Goal: Information Seeking & Learning: Learn about a topic

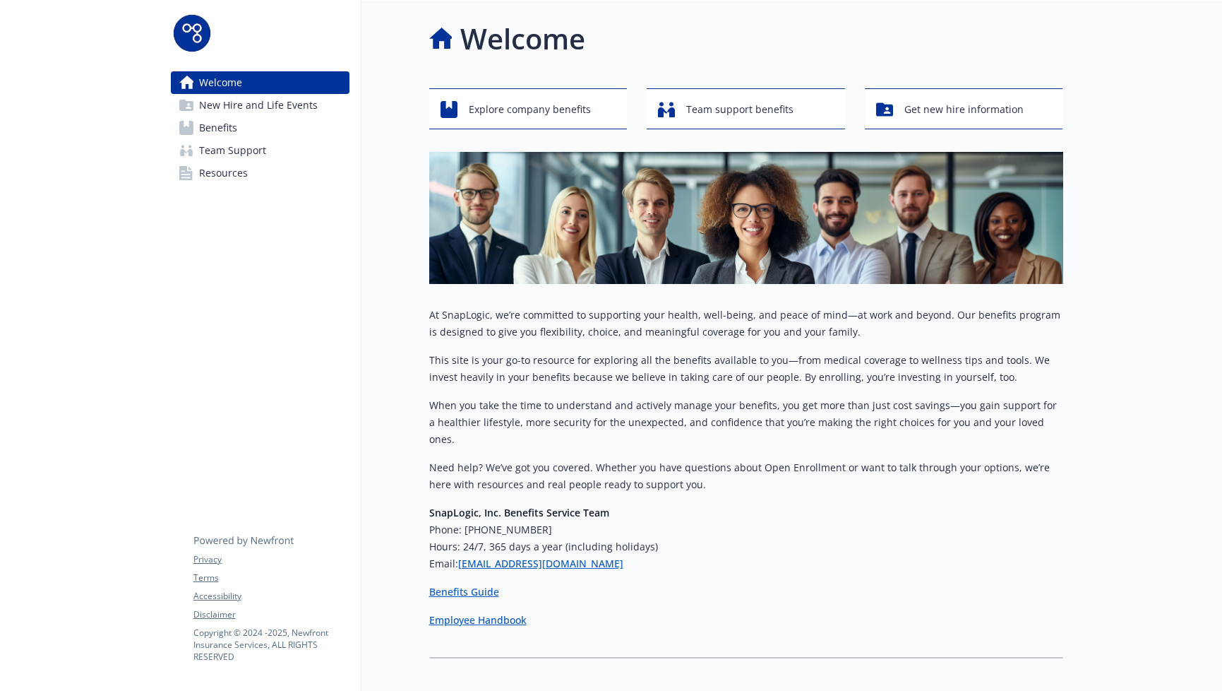
click at [227, 131] on span "Benefits" at bounding box center [218, 128] width 38 height 23
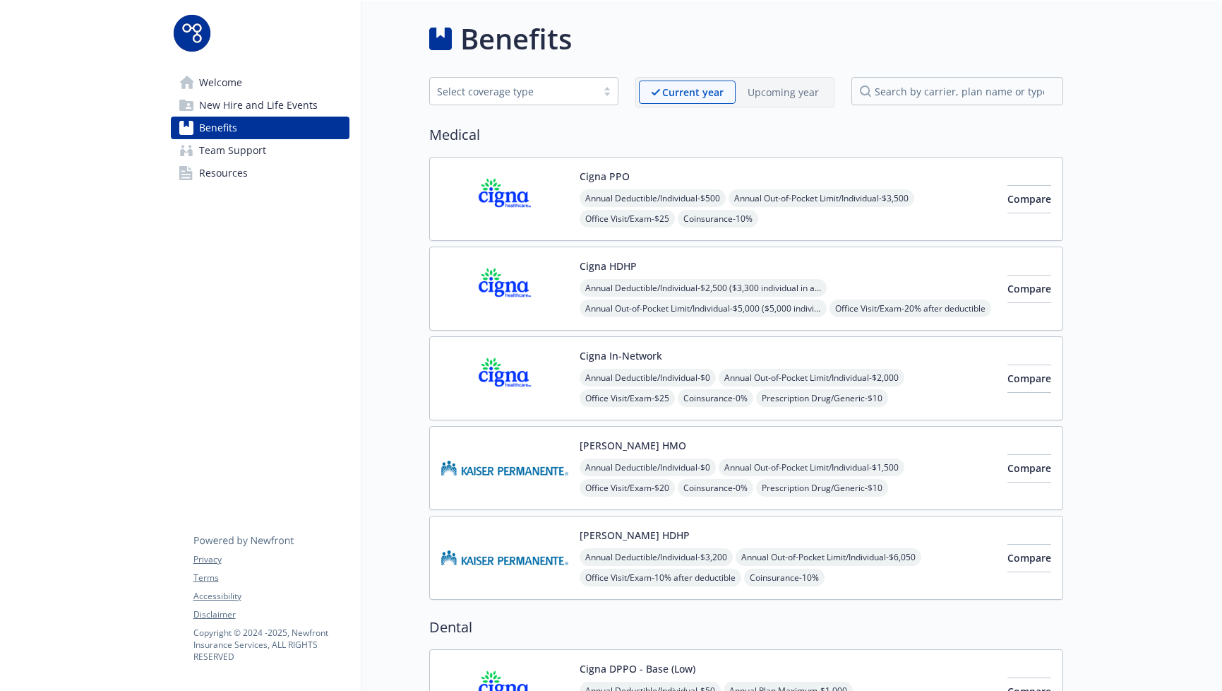
click at [528, 220] on img at bounding box center [504, 199] width 127 height 60
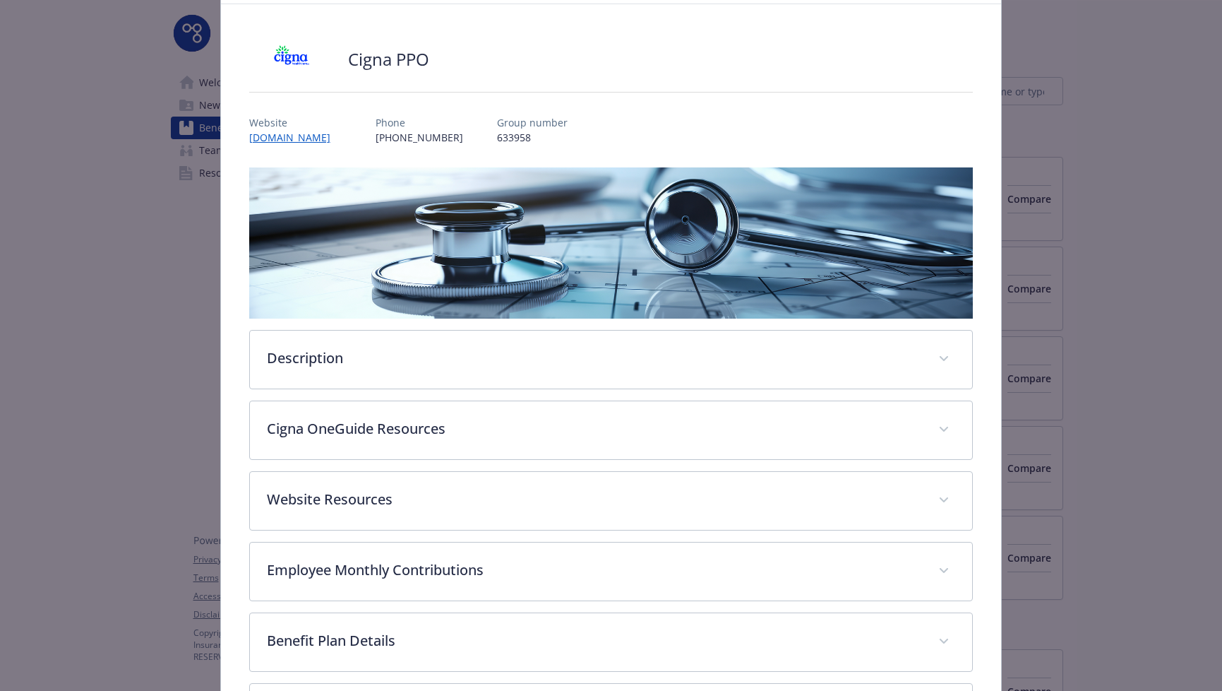
scroll to position [107, 0]
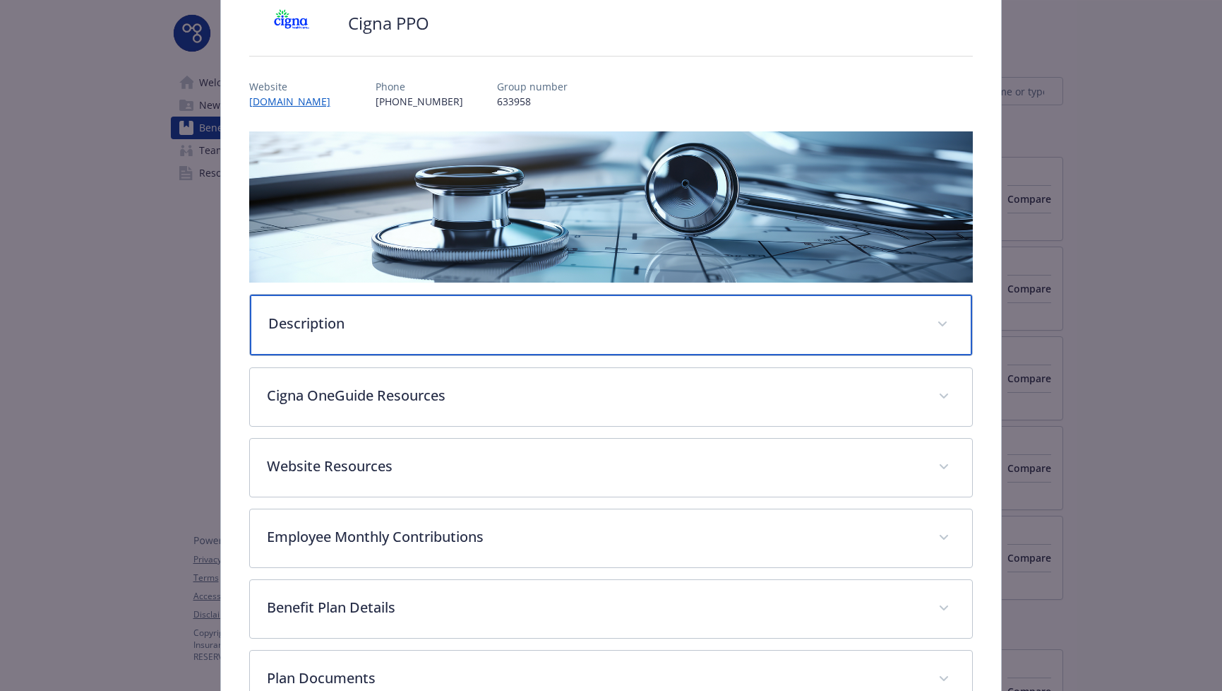
click at [519, 313] on p "Description" at bounding box center [594, 323] width 653 height 21
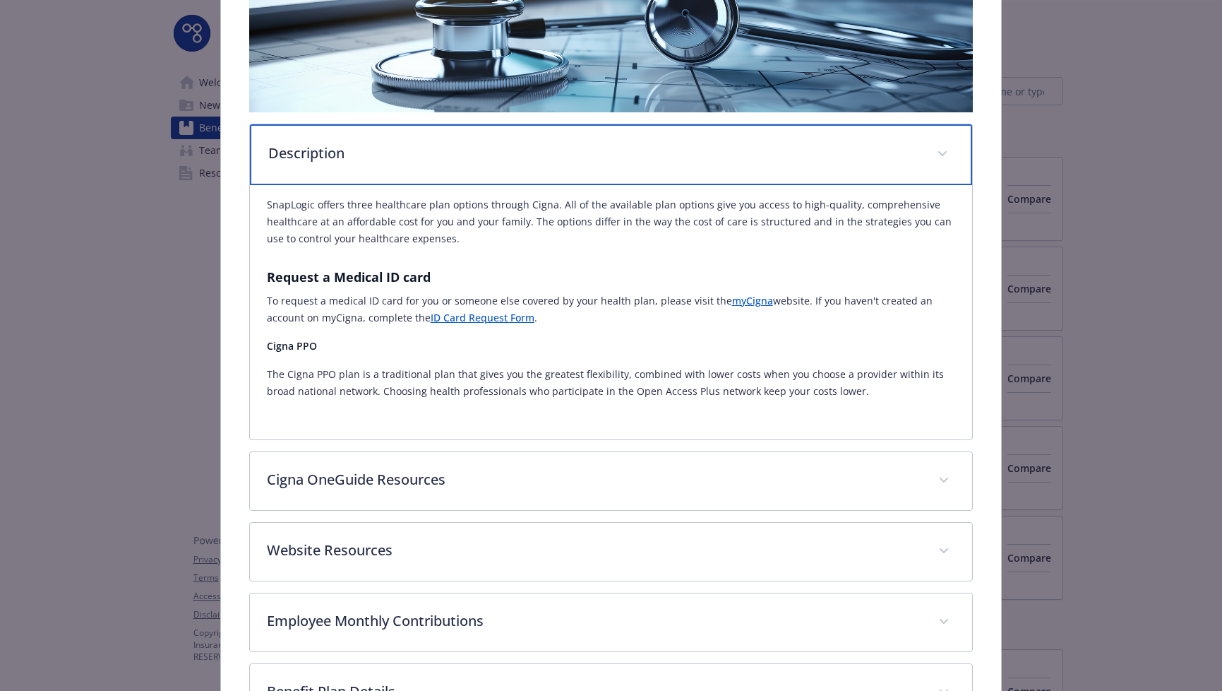
scroll to position [489, 0]
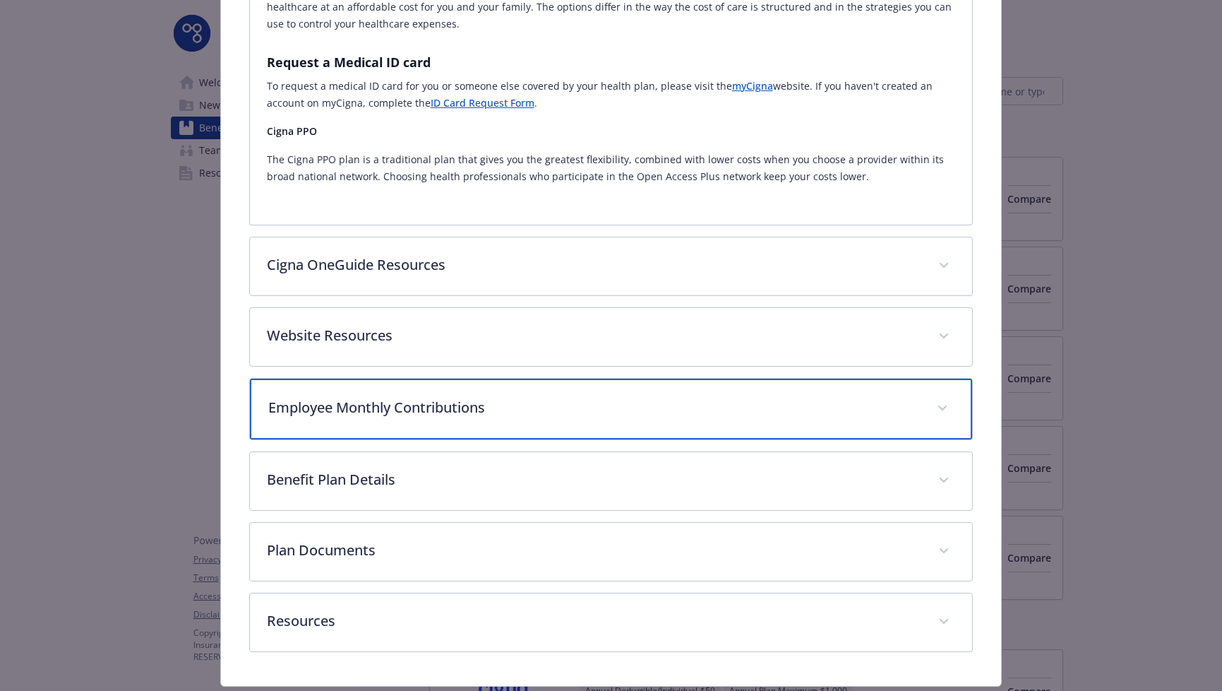
click at [516, 401] on p "Employee Monthly Contributions" at bounding box center [594, 407] width 653 height 21
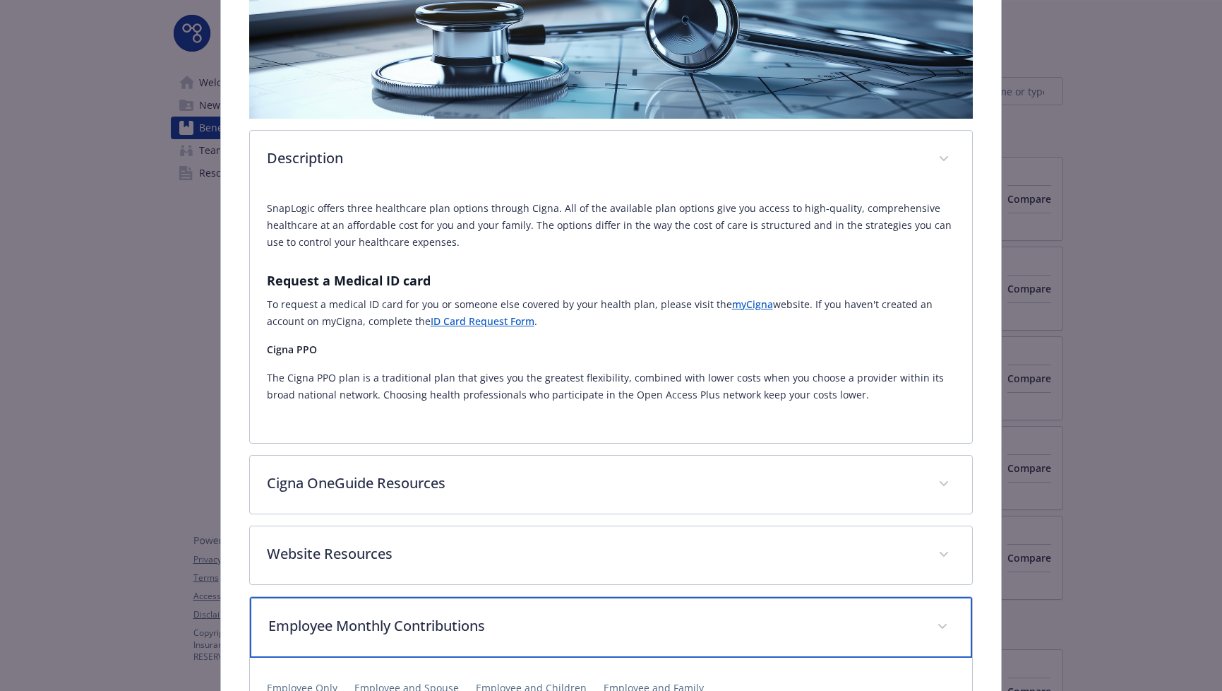
scroll to position [0, 0]
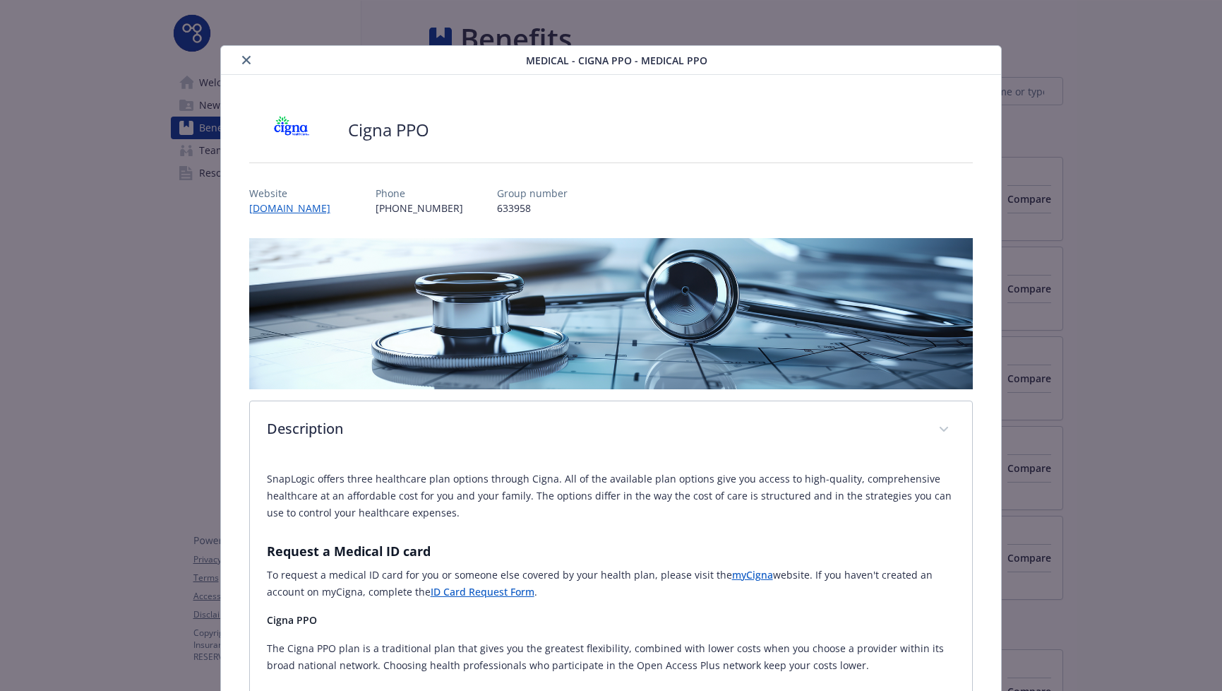
click at [245, 59] on icon "close" at bounding box center [246, 60] width 8 height 8
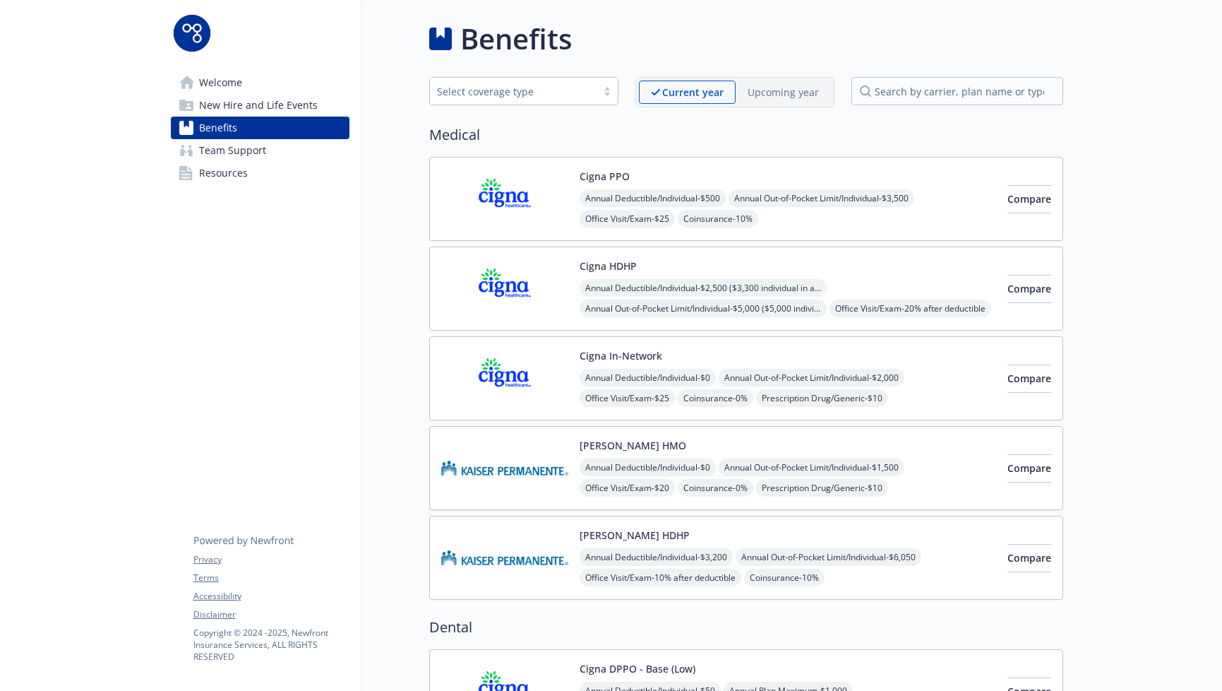
click at [525, 311] on img at bounding box center [504, 288] width 127 height 60
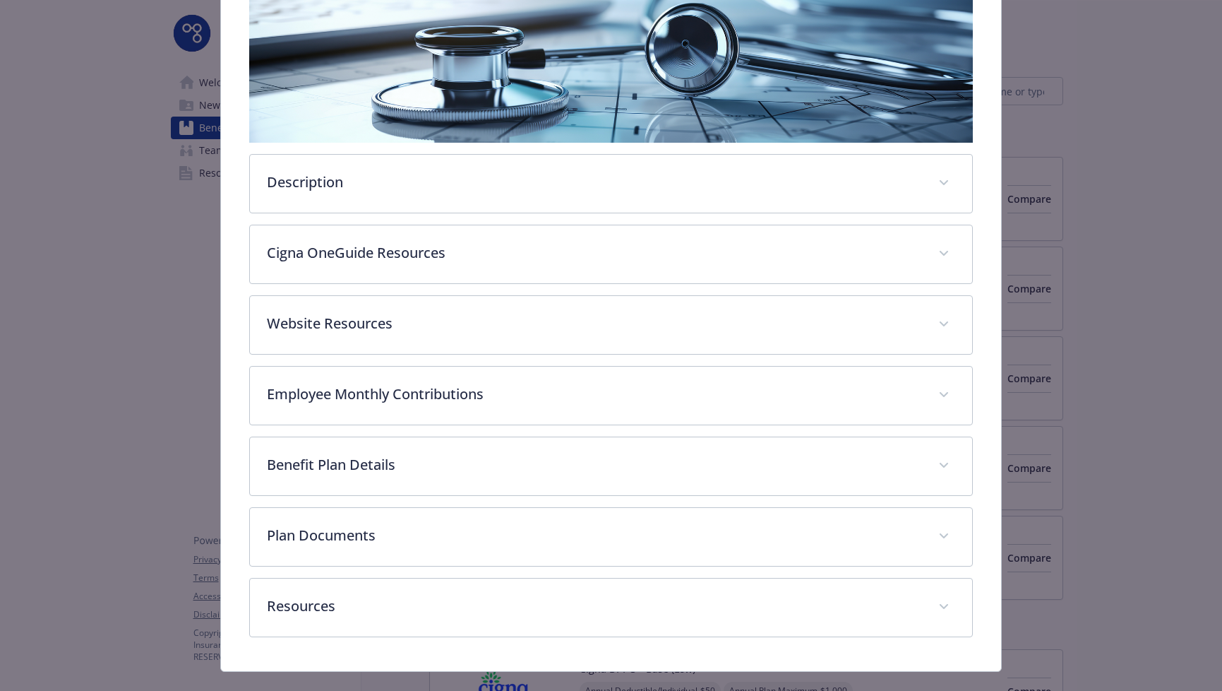
scroll to position [270, 0]
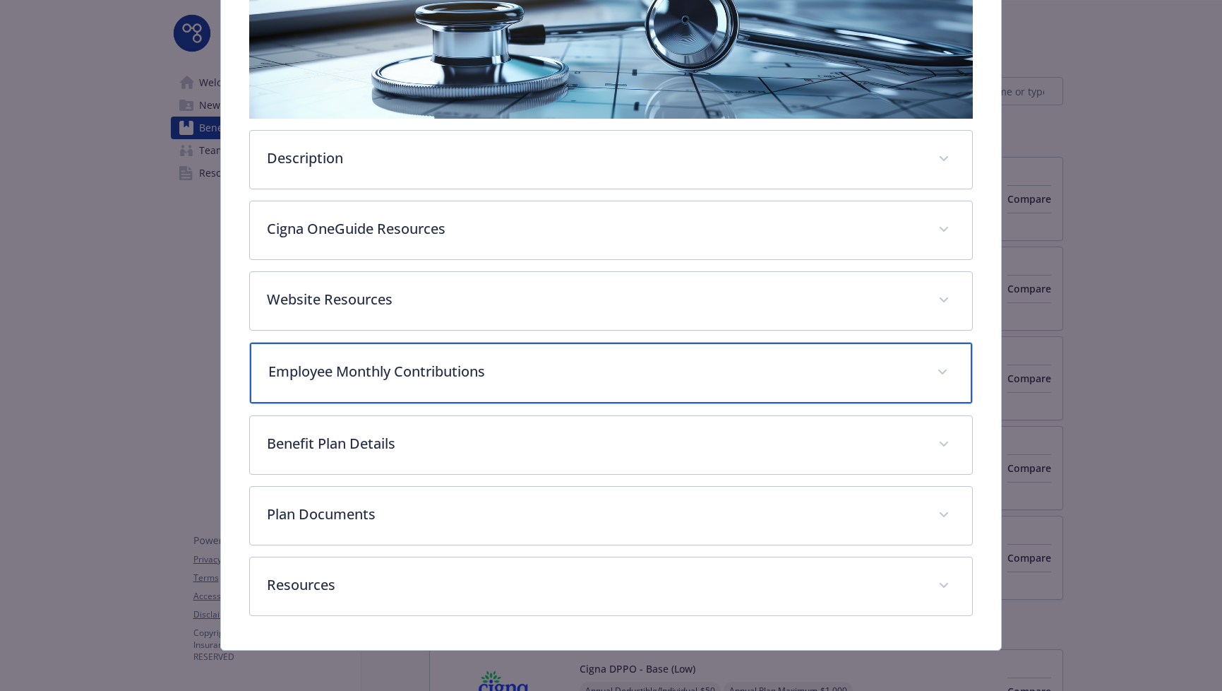
click at [430, 375] on p "Employee Monthly Contributions" at bounding box center [594, 371] width 653 height 21
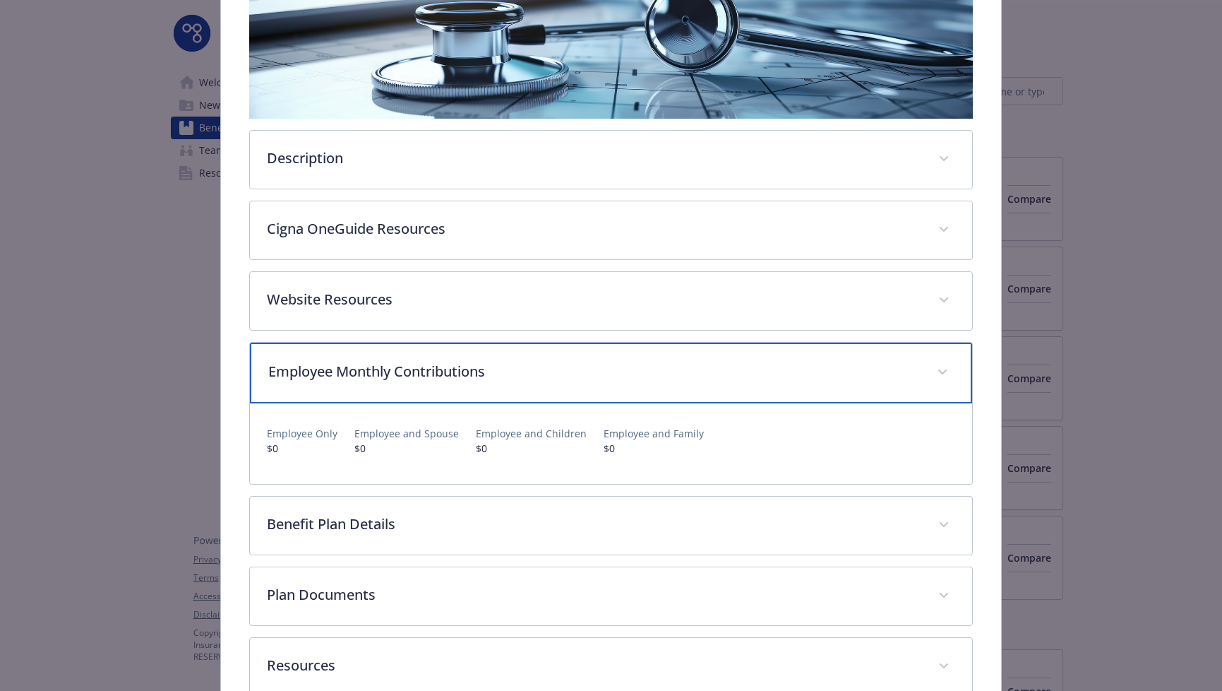
scroll to position [0, 0]
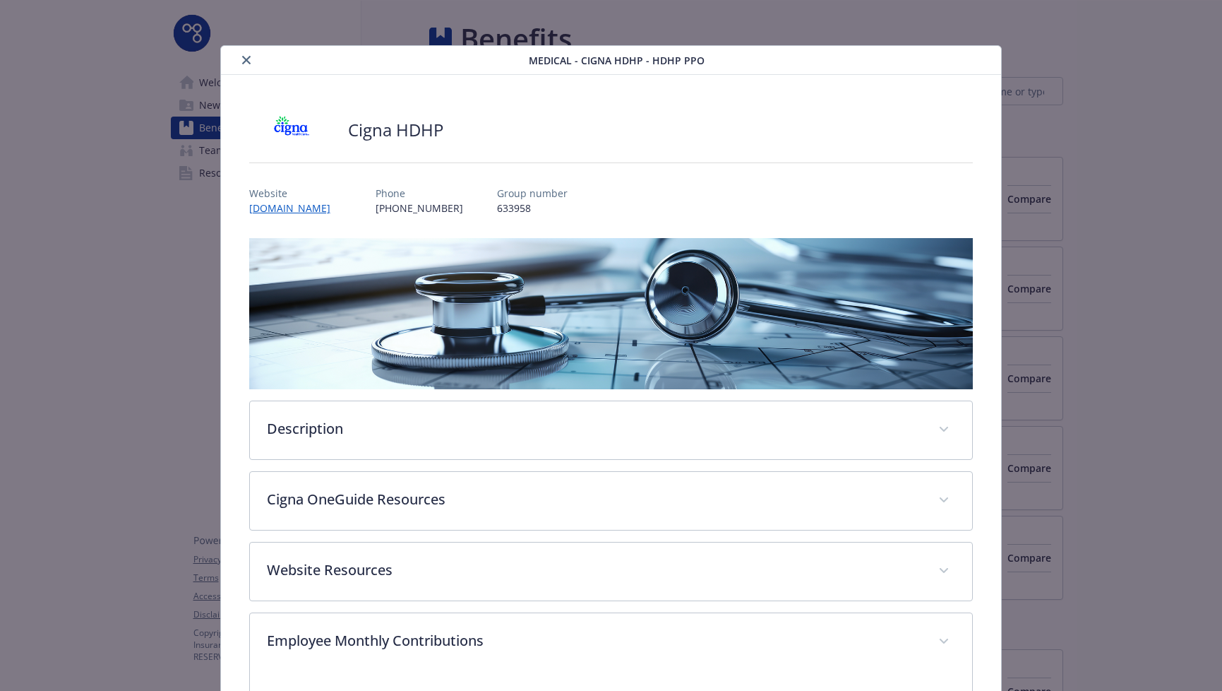
click at [242, 57] on icon "close" at bounding box center [246, 60] width 8 height 8
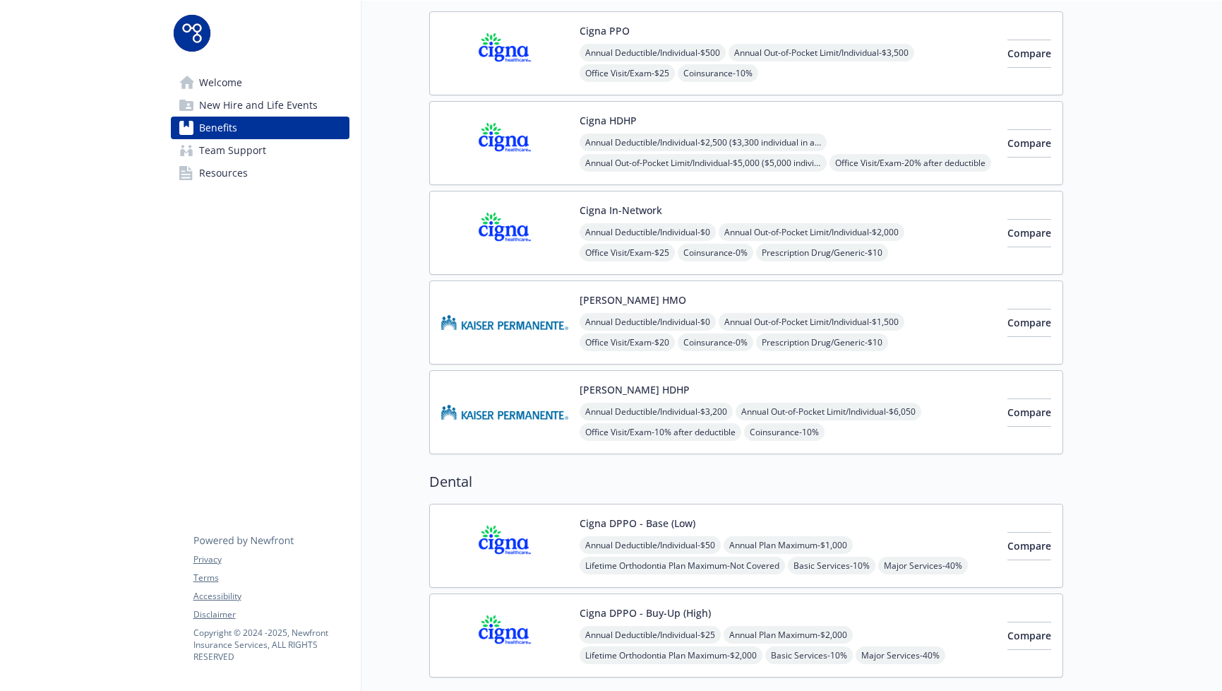
scroll to position [198, 0]
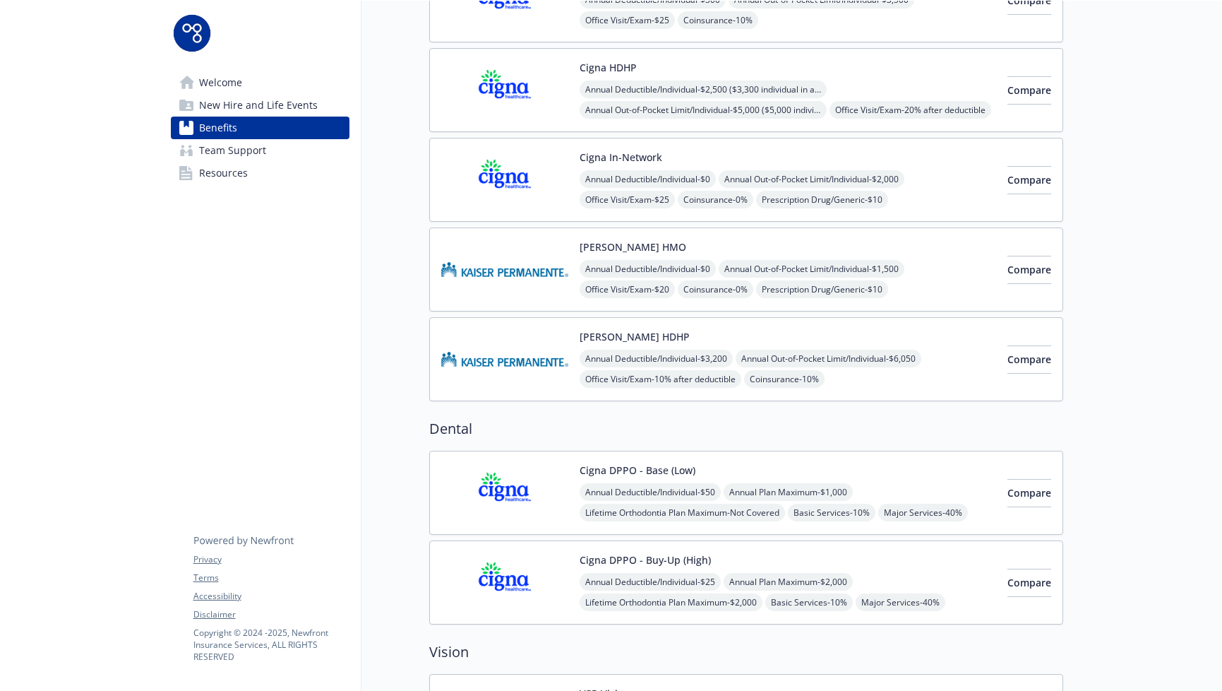
click at [496, 291] on img at bounding box center [504, 269] width 127 height 60
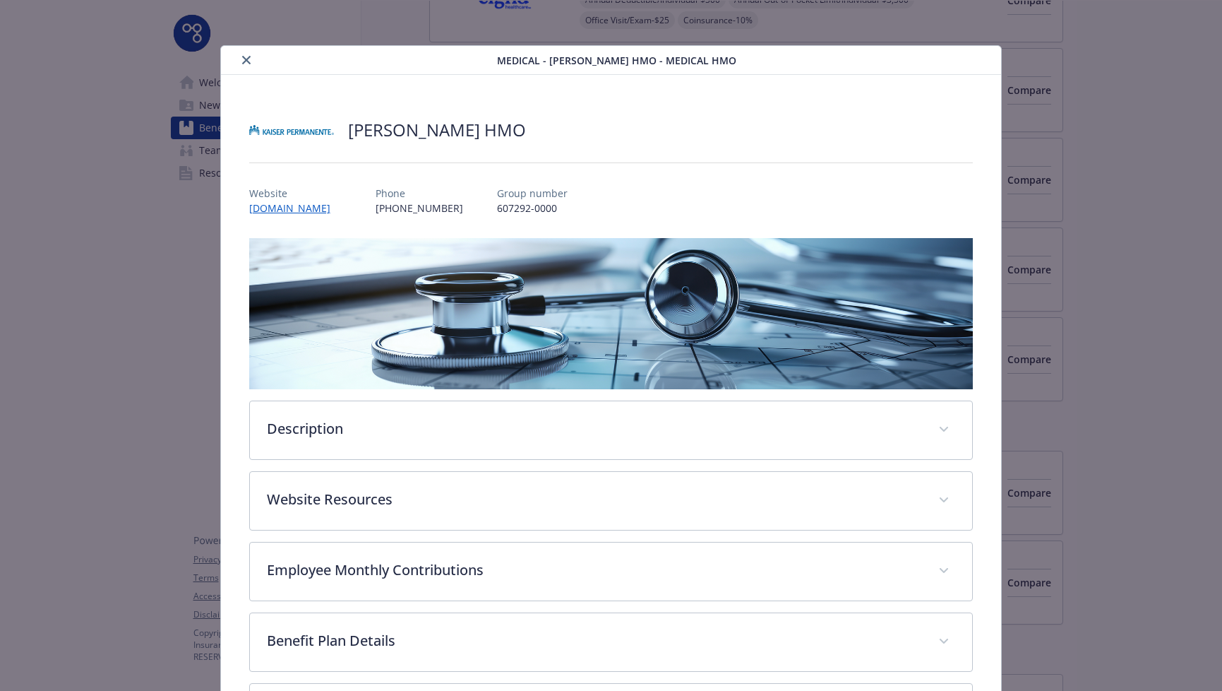
scroll to position [129, 0]
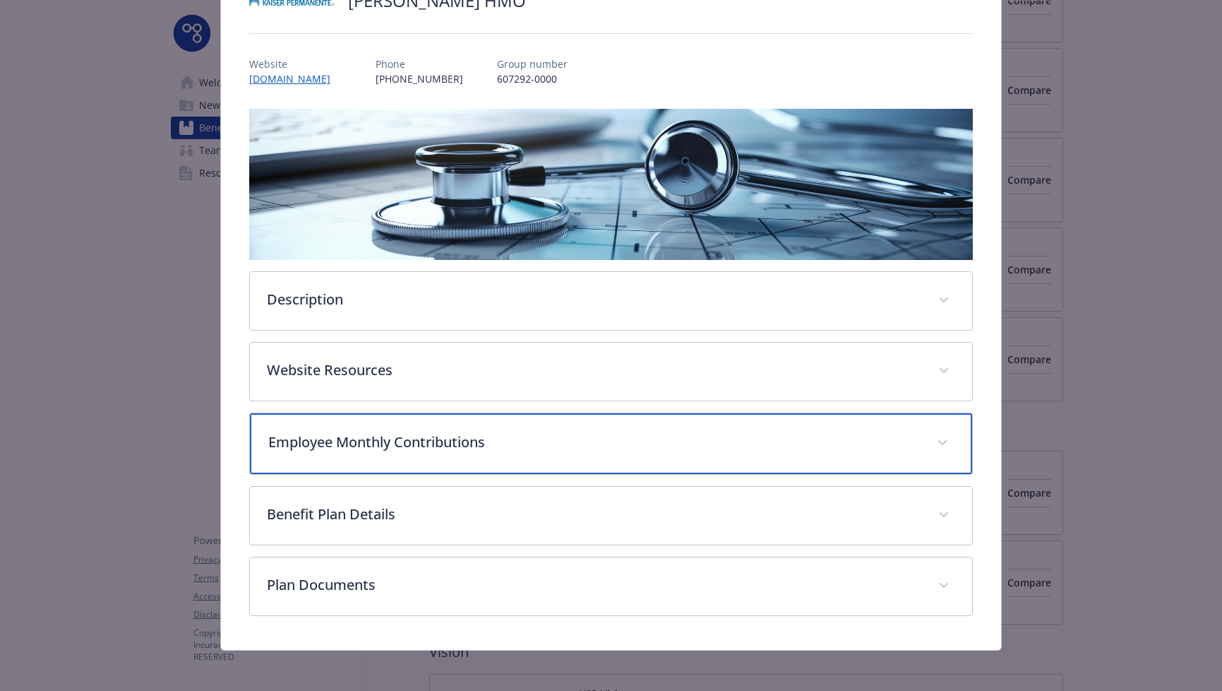
click at [447, 446] on p "Employee Monthly Contributions" at bounding box center [594, 441] width 653 height 21
